Goal: Task Accomplishment & Management: Manage account settings

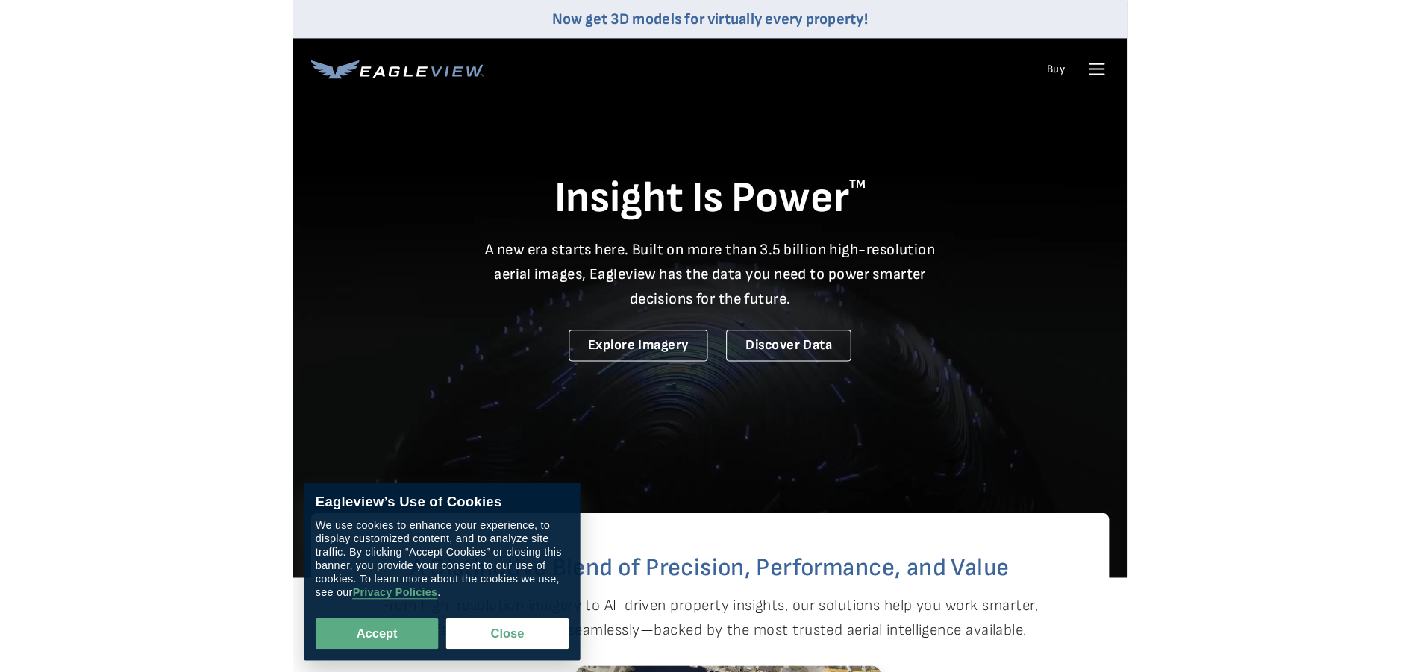
scroll to position [457, 0]
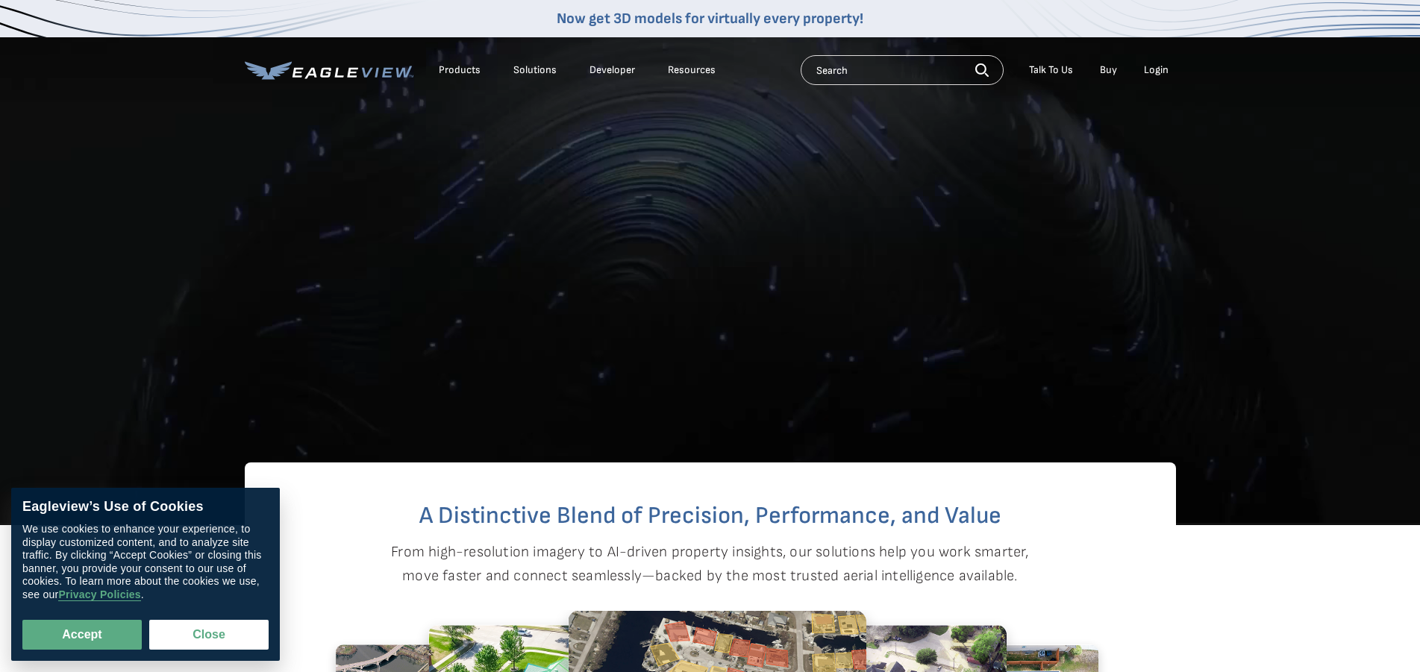
click at [811, 72] on div "Login" at bounding box center [1156, 69] width 25 height 13
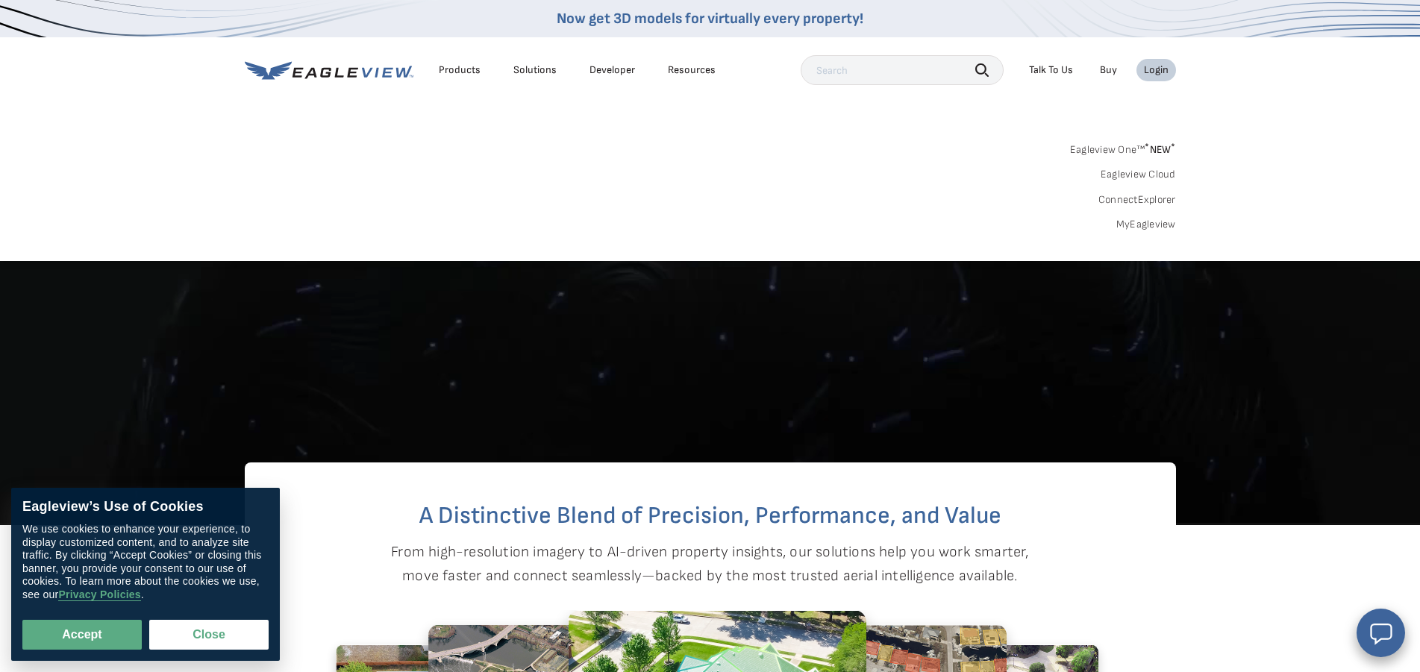
click at [811, 228] on link "MyEagleview" at bounding box center [1147, 224] width 60 height 13
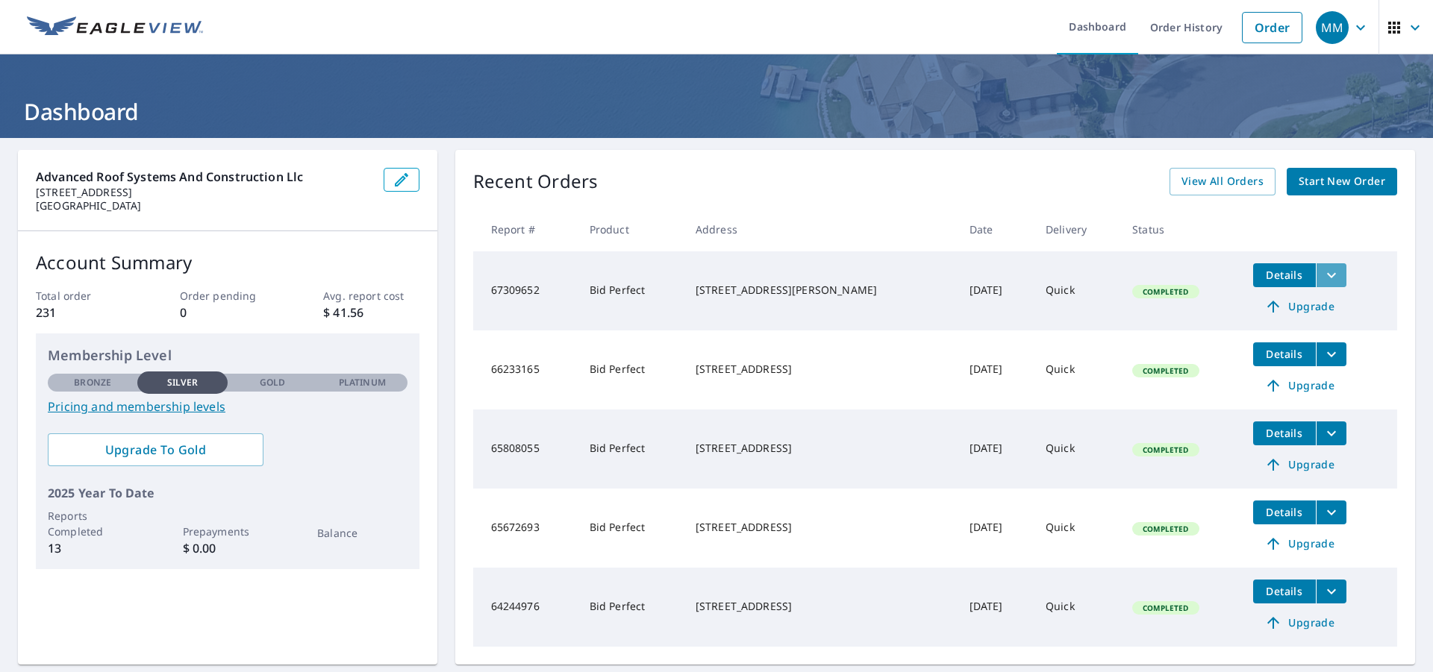
click at [1323, 280] on icon "filesDropdownBtn-67309652" at bounding box center [1332, 275] width 18 height 18
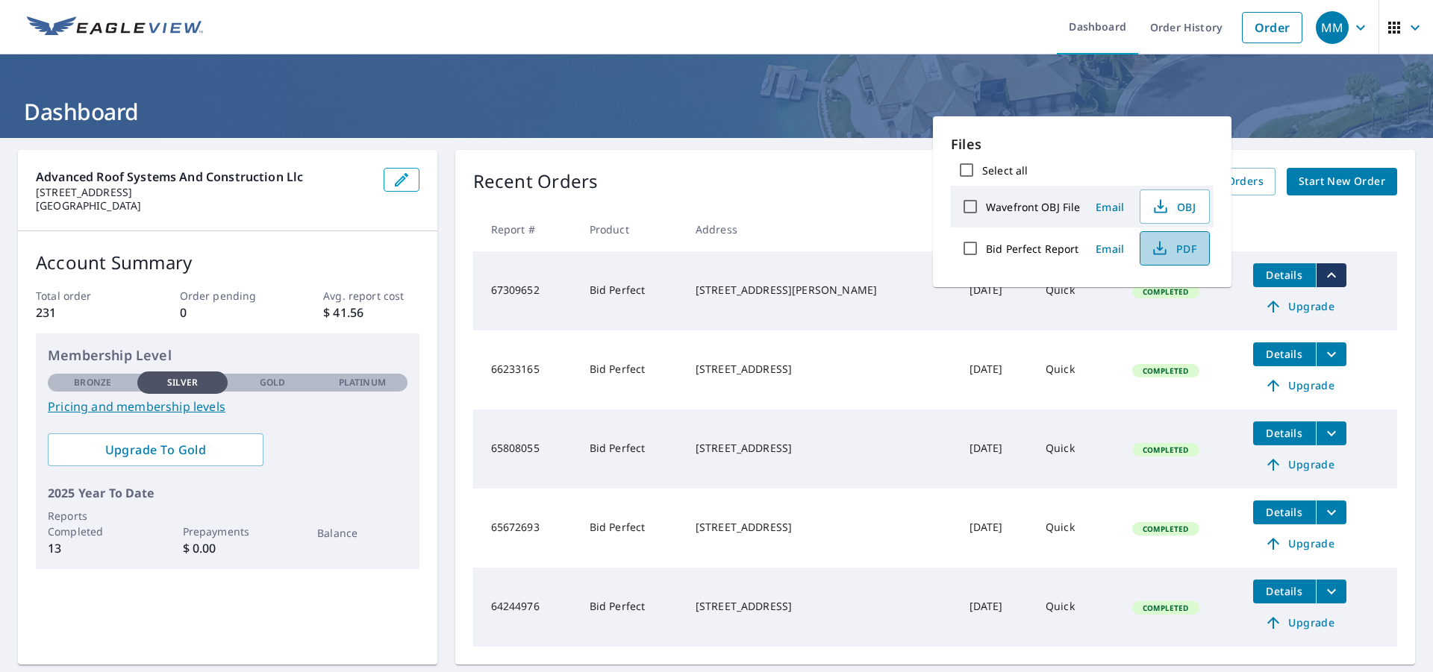
click at [1170, 247] on span "PDF" at bounding box center [1173, 249] width 48 height 18
click at [1113, 252] on span "Email" at bounding box center [1110, 249] width 36 height 14
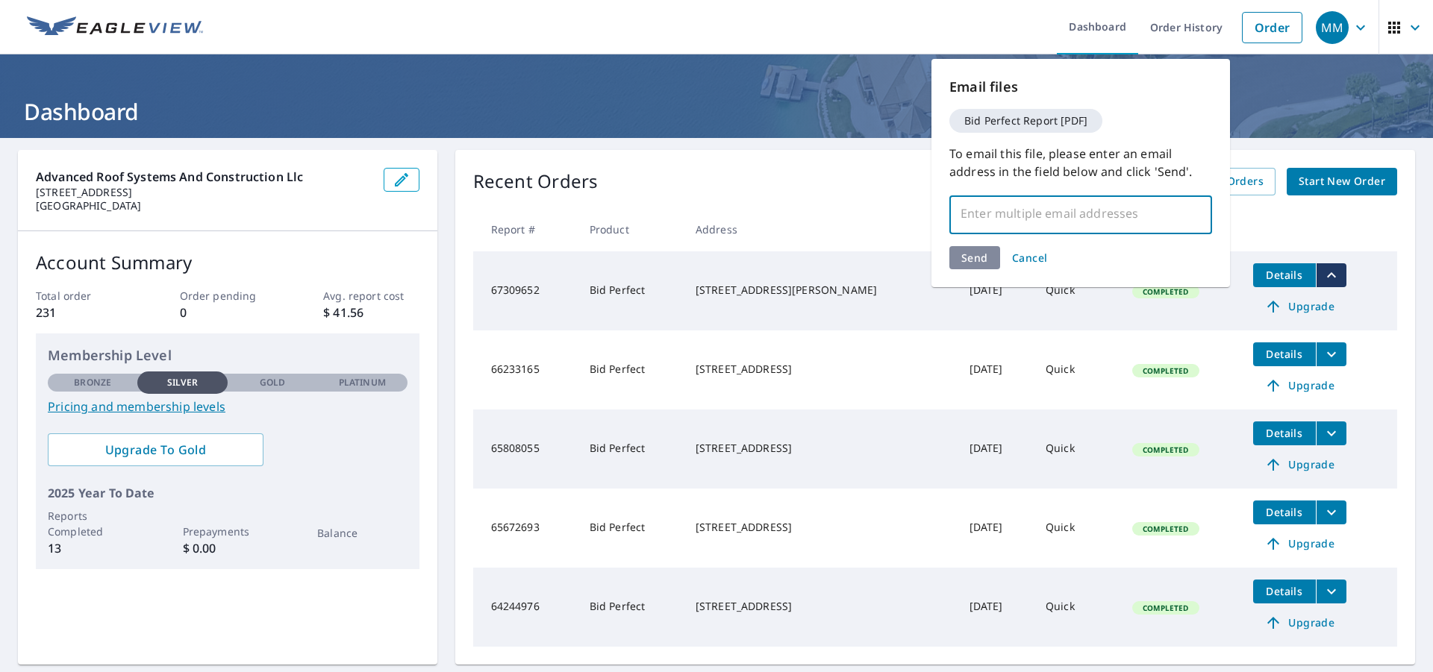
click at [1028, 222] on input "text" at bounding box center [1069, 213] width 227 height 28
type input "[EMAIL_ADDRESS][DOMAIN_NAME]"
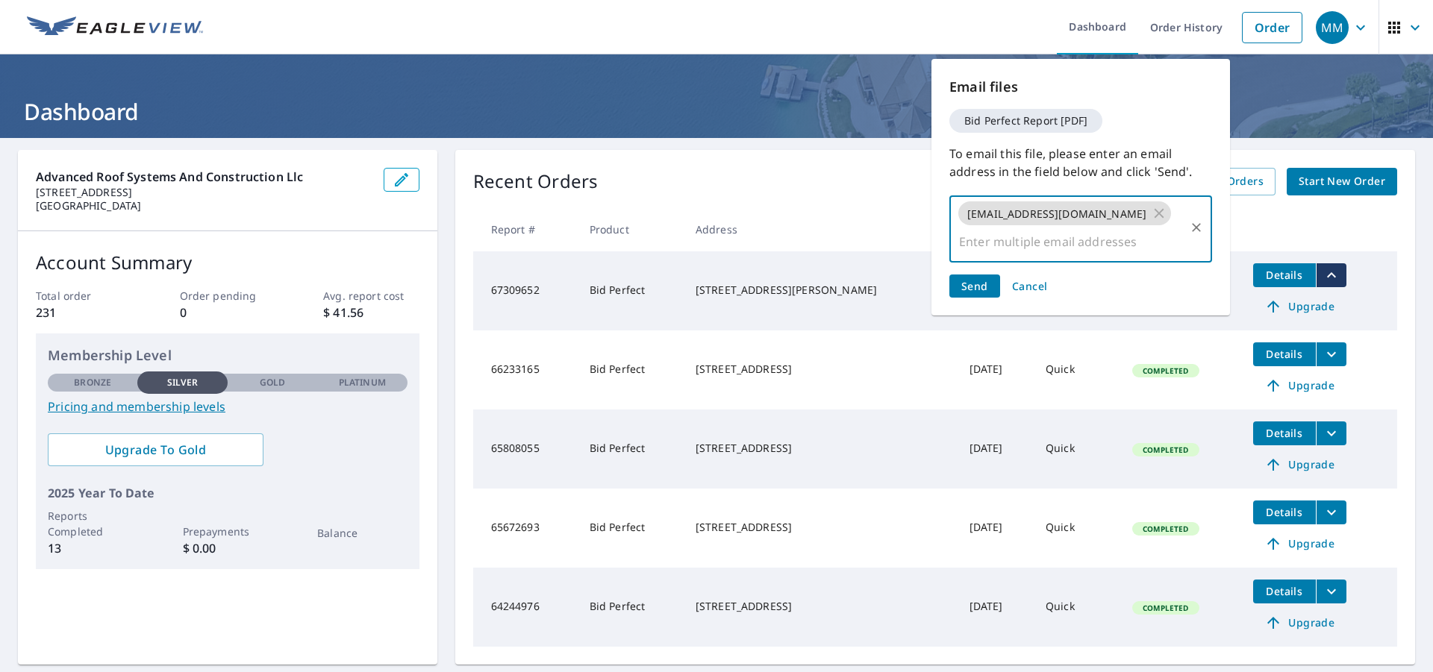
click at [976, 279] on span "Send" at bounding box center [974, 286] width 27 height 14
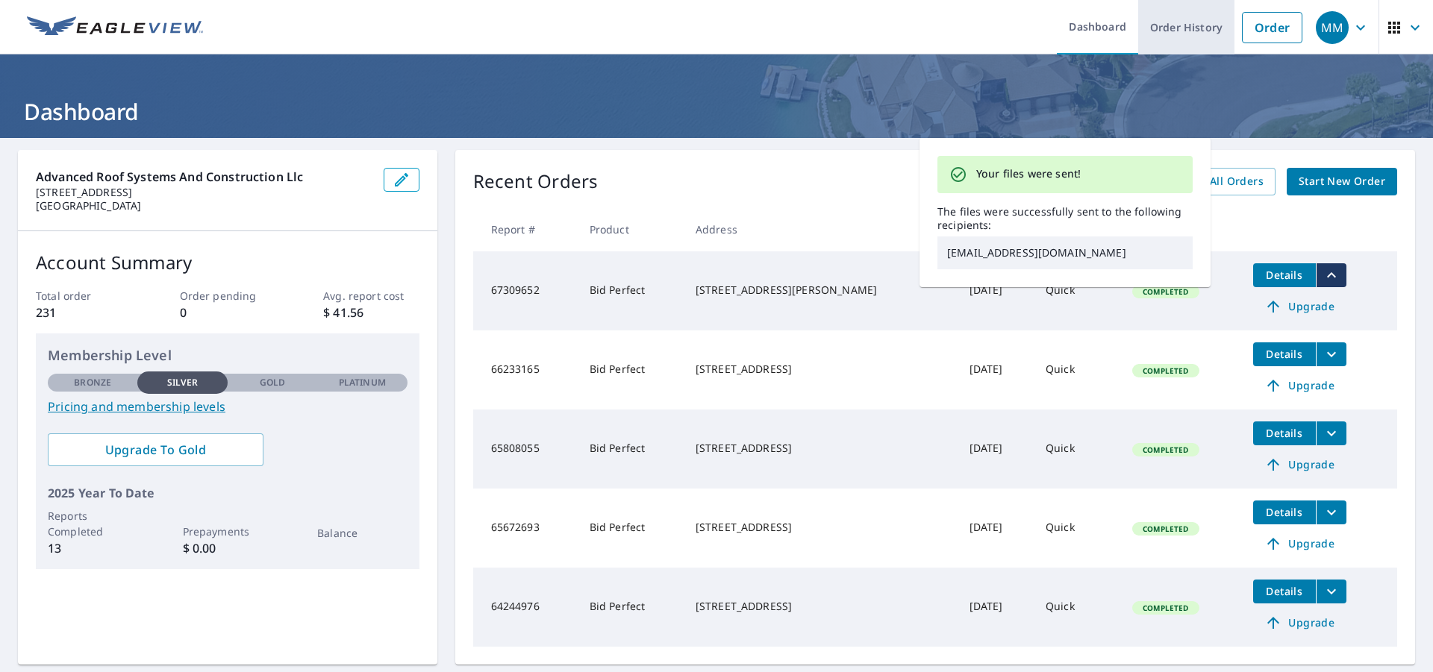
click at [1138, 10] on link "Order History" at bounding box center [1186, 27] width 96 height 54
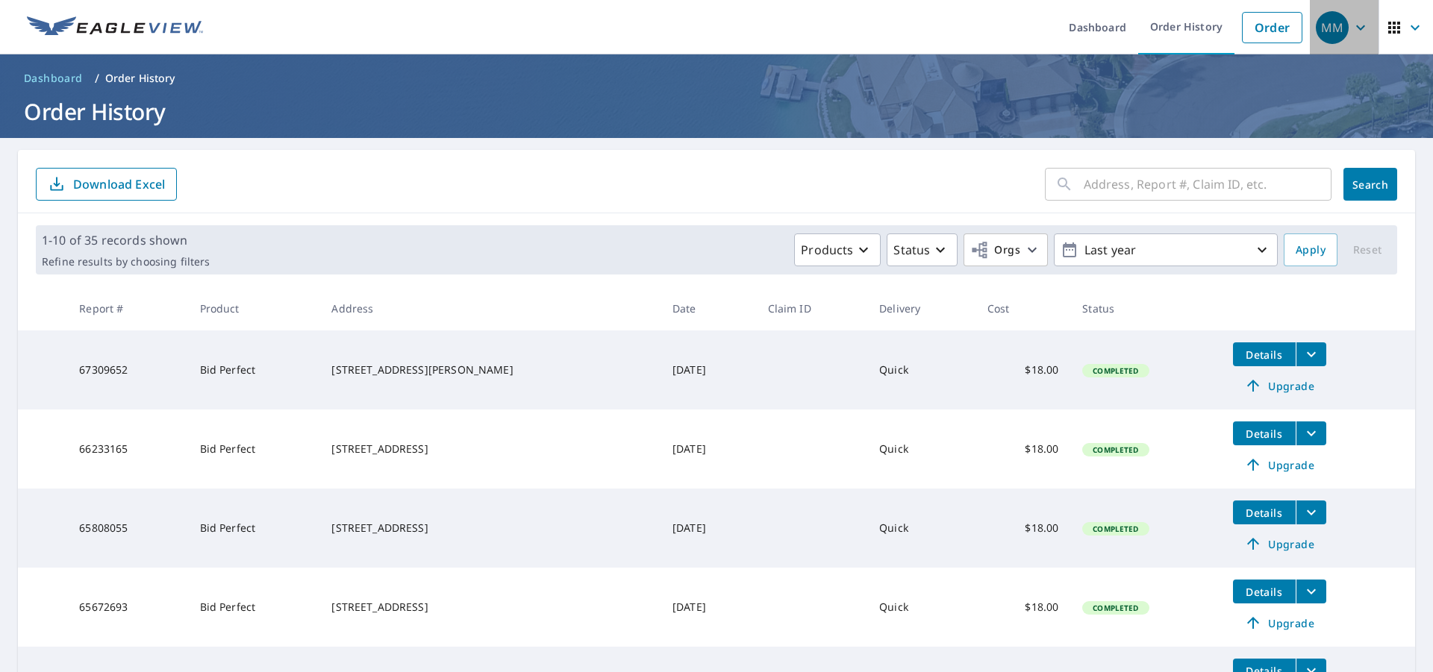
click at [1352, 29] on icon "button" at bounding box center [1361, 28] width 18 height 18
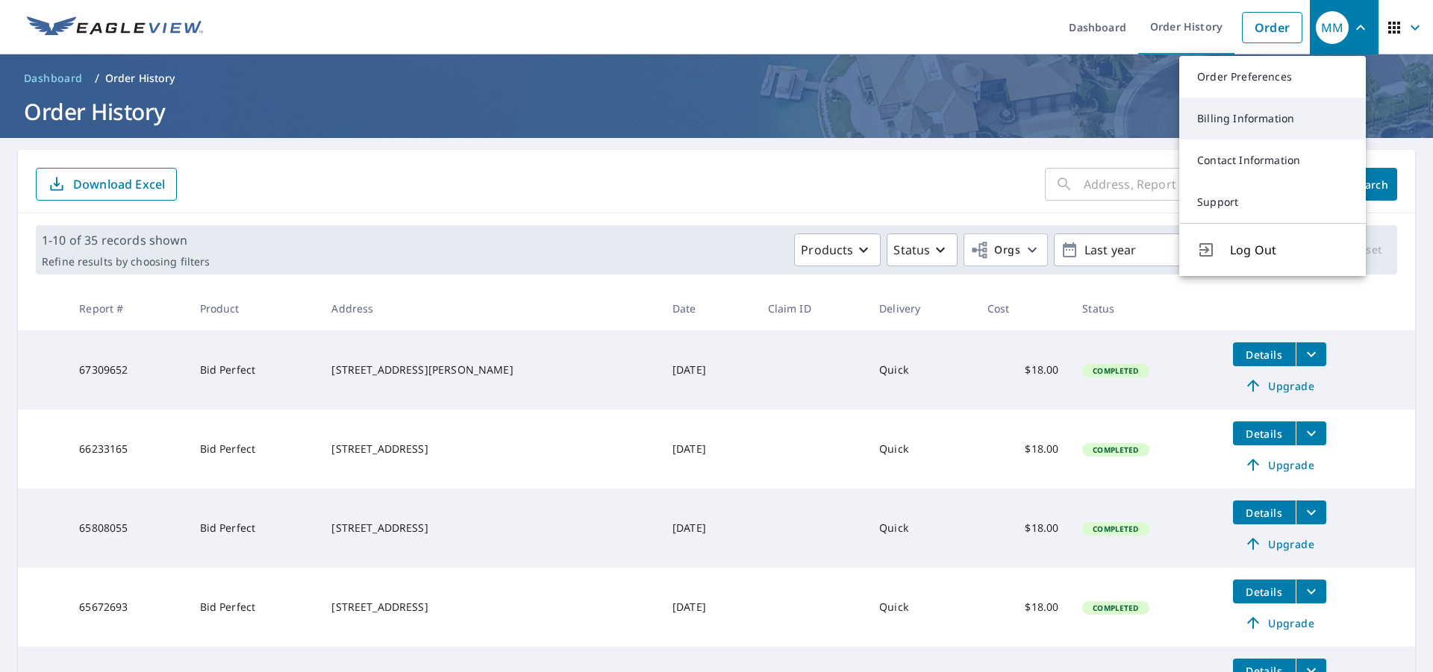
click at [1284, 127] on link "Billing Information" at bounding box center [1272, 119] width 187 height 42
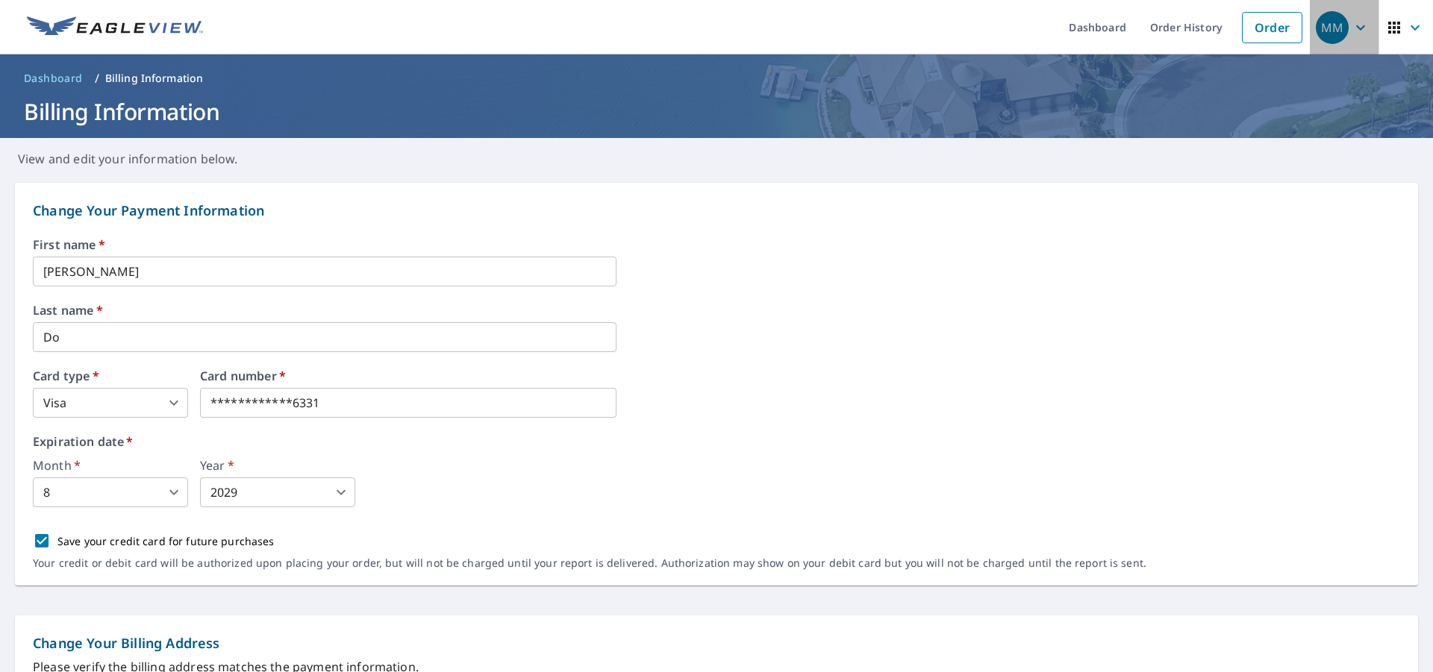
click at [1357, 28] on span "MM" at bounding box center [1344, 28] width 57 height 36
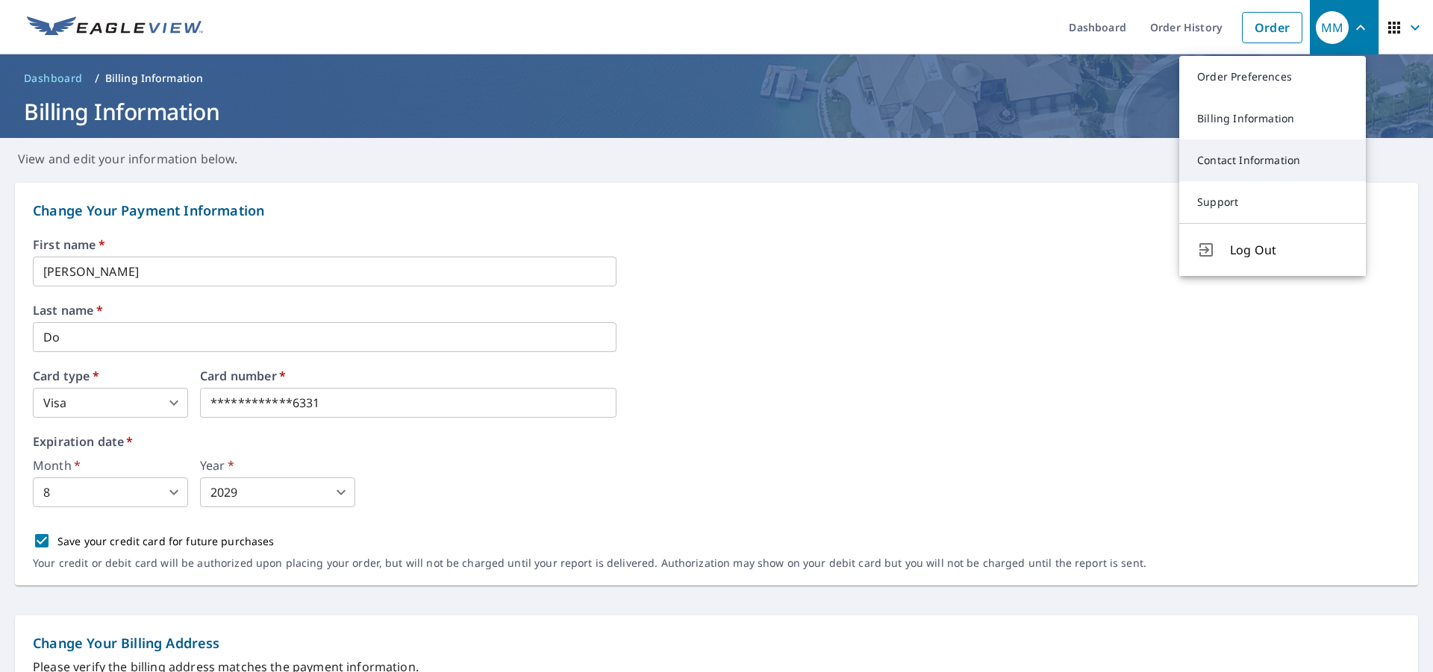
click at [1282, 162] on link "Contact Information" at bounding box center [1272, 161] width 187 height 42
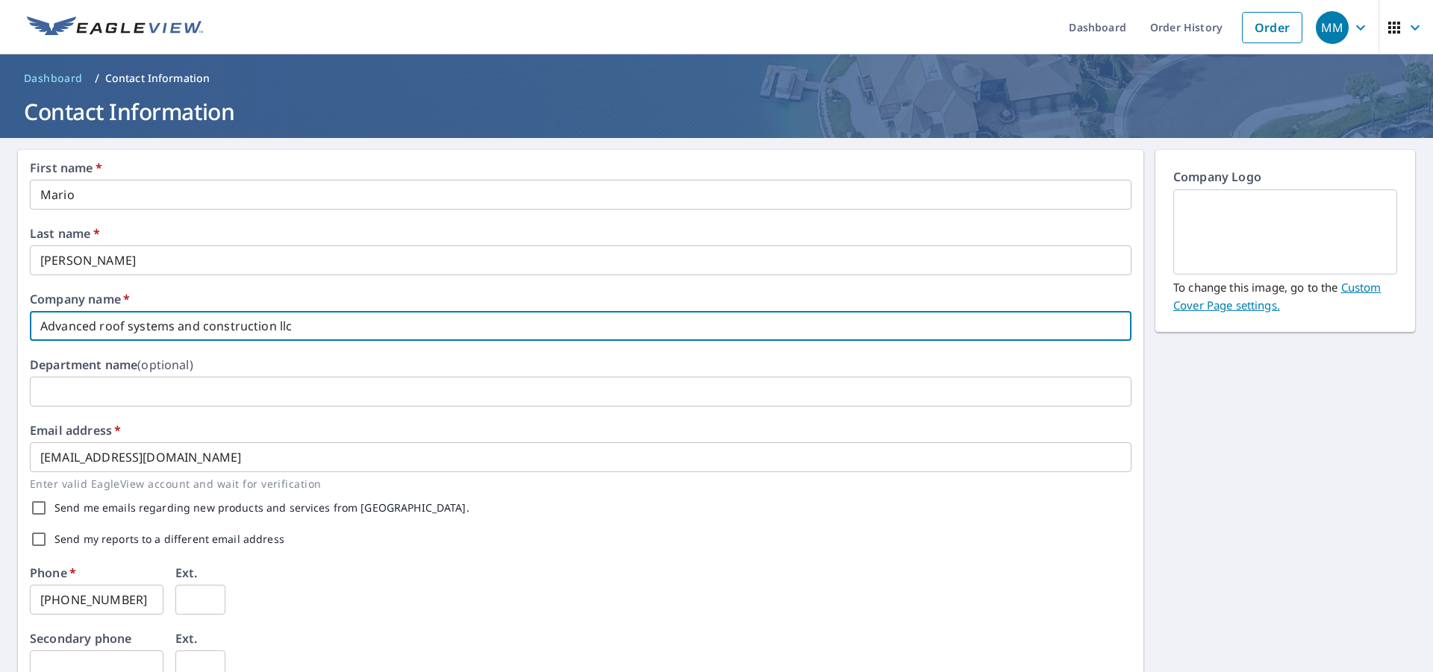
drag, startPoint x: 328, startPoint y: 325, endPoint x: 0, endPoint y: 328, distance: 328.4
click at [0, 328] on div "First name   * Mario ​ Last name   * Martinez ​ Company name   * Advanced roof …" at bounding box center [716, 575] width 1433 height 875
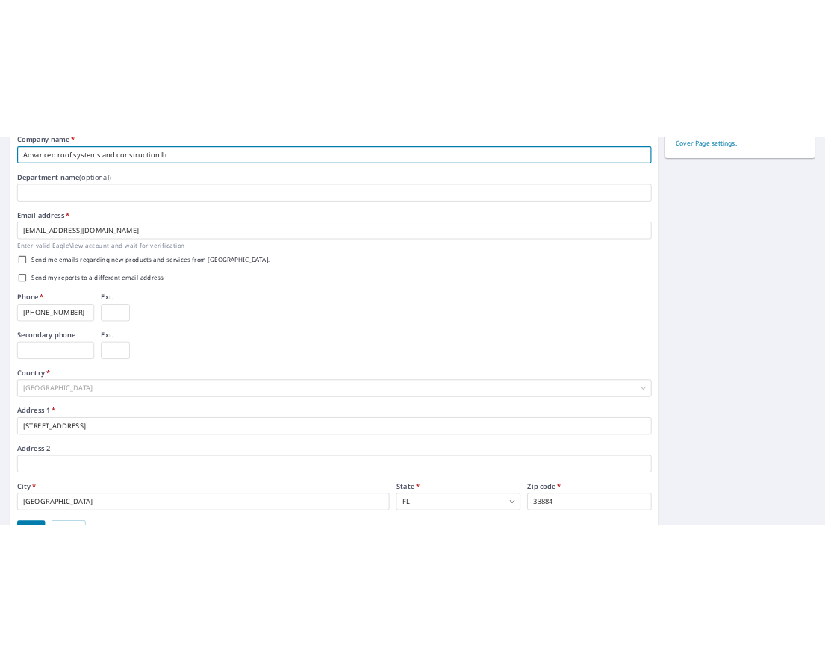
scroll to position [378, 0]
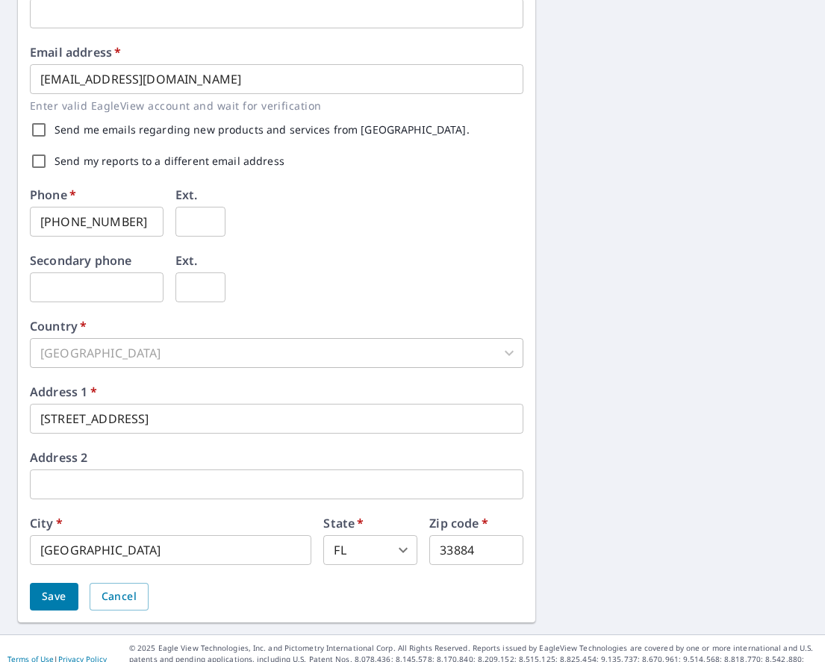
drag, startPoint x: 619, startPoint y: 214, endPoint x: 572, endPoint y: 243, distance: 54.9
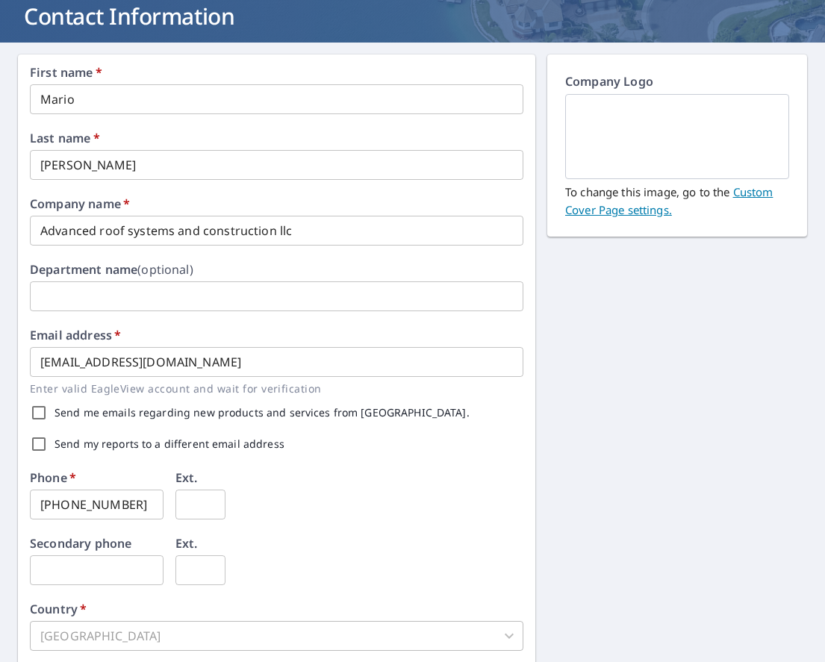
scroll to position [0, 0]
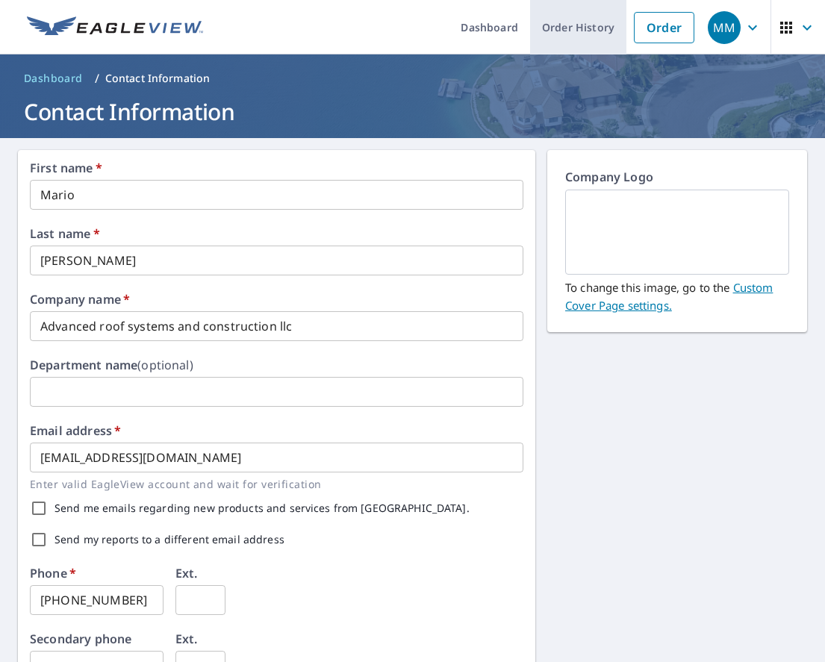
click at [561, 24] on link "Order History" at bounding box center [578, 27] width 96 height 54
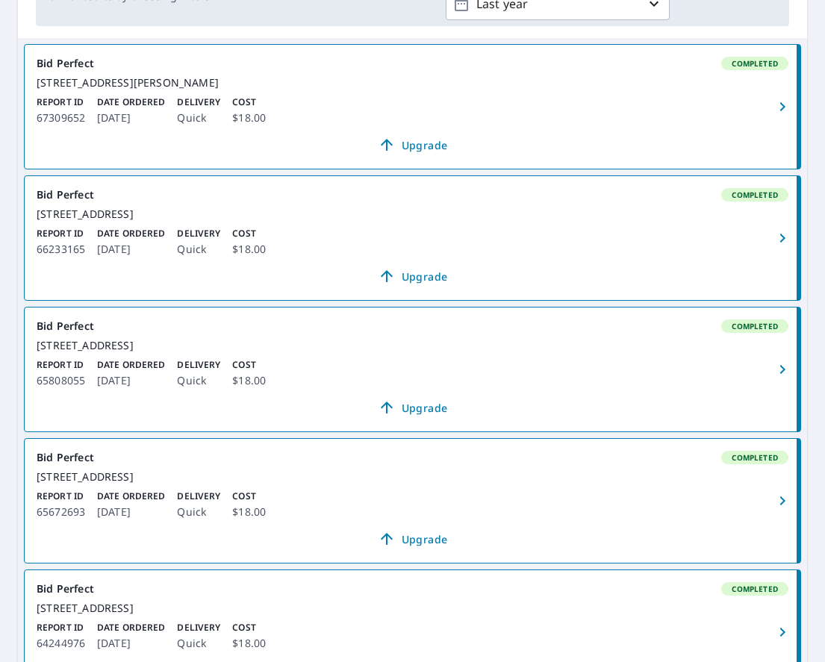
scroll to position [296, 0]
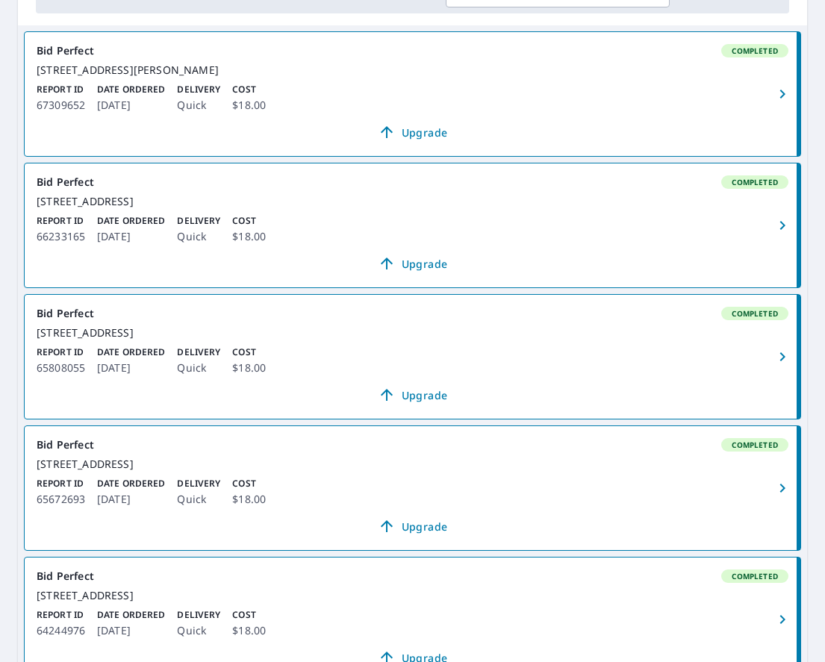
click at [773, 366] on icon "button" at bounding box center [782, 357] width 18 height 18
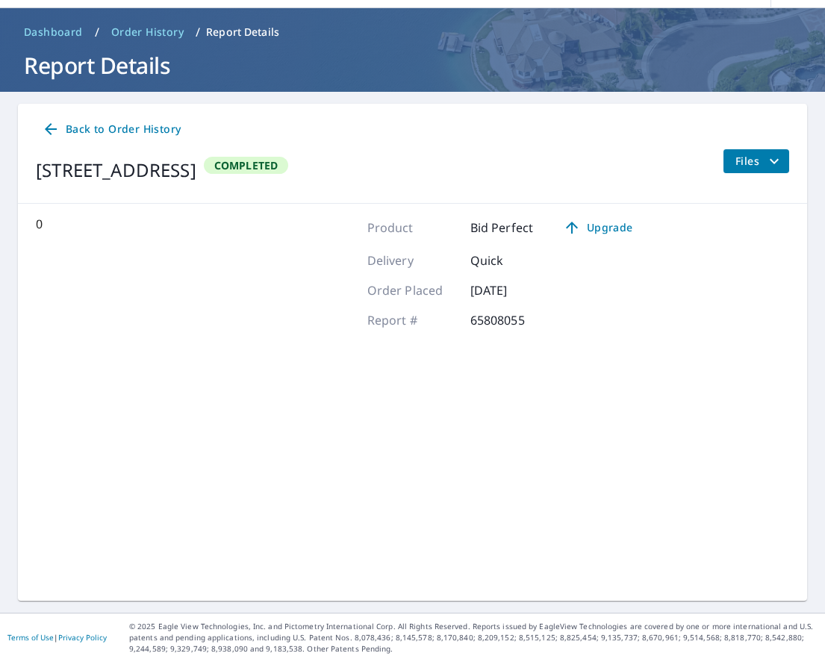
scroll to position [46, 0]
click at [765, 162] on icon "filesDropdownBtn-65808055" at bounding box center [774, 161] width 18 height 18
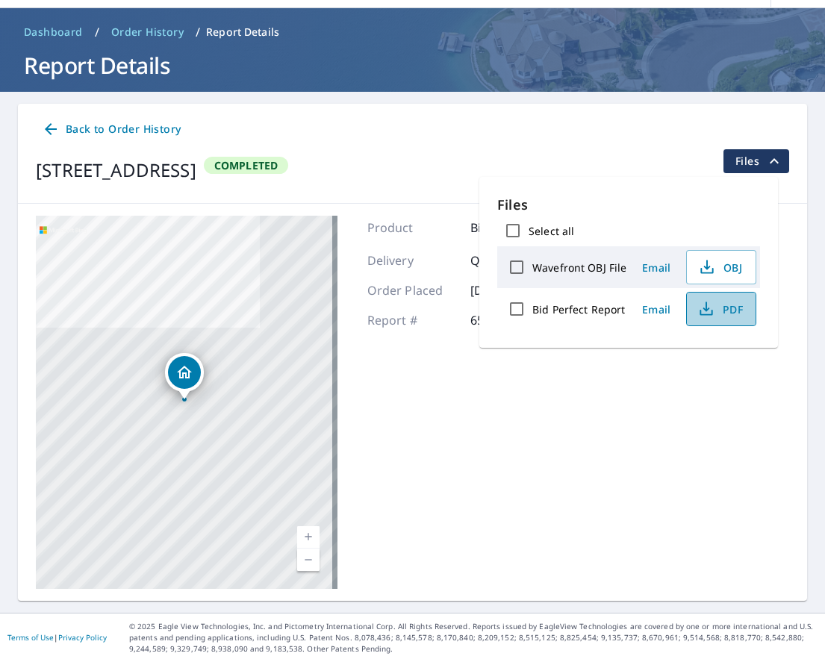
click at [729, 309] on span "PDF" at bounding box center [720, 309] width 48 height 18
